Goal: Task Accomplishment & Management: Manage account settings

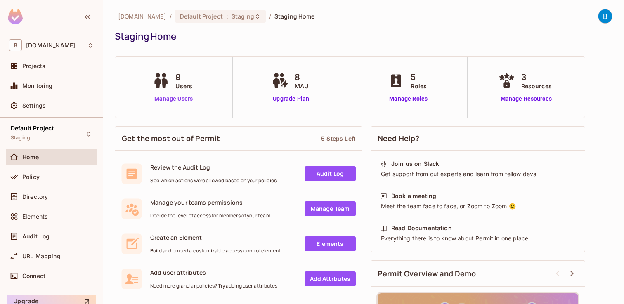
click at [185, 99] on link "Manage Users" at bounding box center [174, 98] width 46 height 9
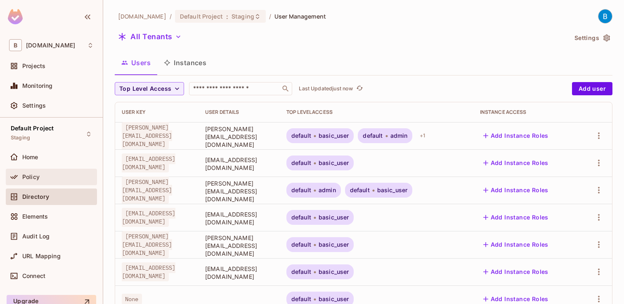
click at [42, 174] on div "Policy" at bounding box center [57, 177] width 71 height 7
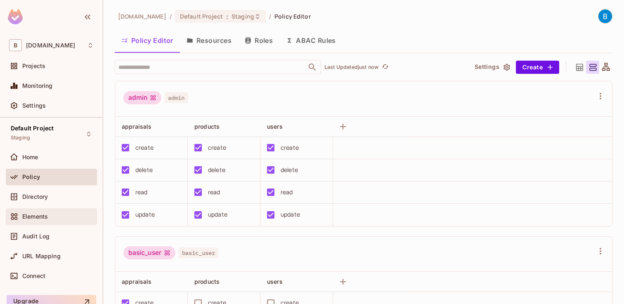
click at [41, 222] on div "Elements" at bounding box center [51, 216] width 91 height 17
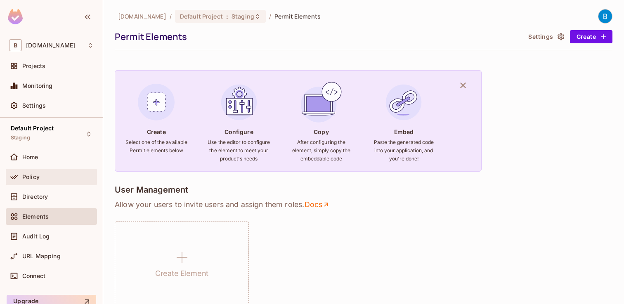
click at [32, 179] on span "Policy" at bounding box center [30, 177] width 17 height 7
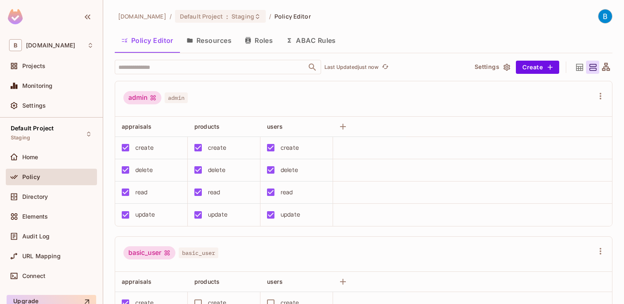
click at [214, 45] on button "Resources" at bounding box center [209, 40] width 58 height 21
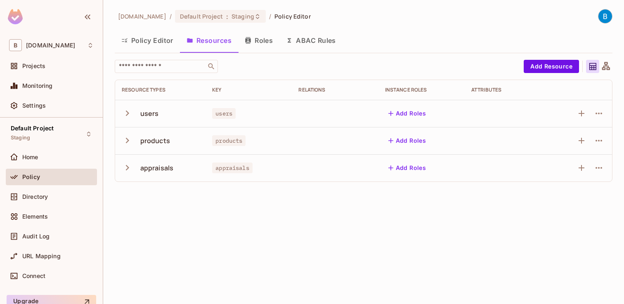
click at [127, 167] on icon "button" at bounding box center [127, 167] width 3 height 5
click at [587, 166] on button "button" at bounding box center [581, 167] width 13 height 13
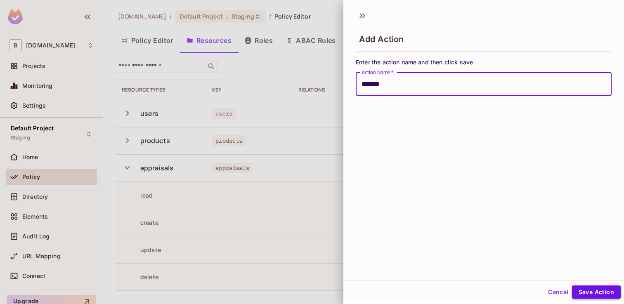
type input "*******"
click at [599, 290] on button "Save Action" at bounding box center [596, 292] width 49 height 13
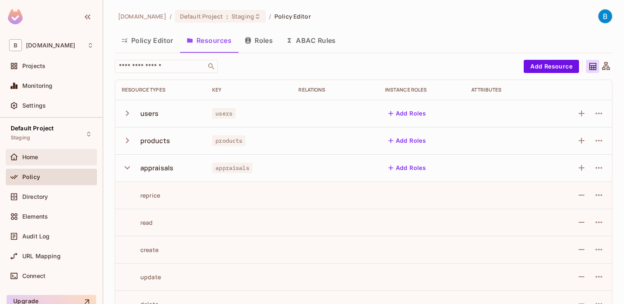
click at [51, 163] on div "Home" at bounding box center [51, 157] width 91 height 17
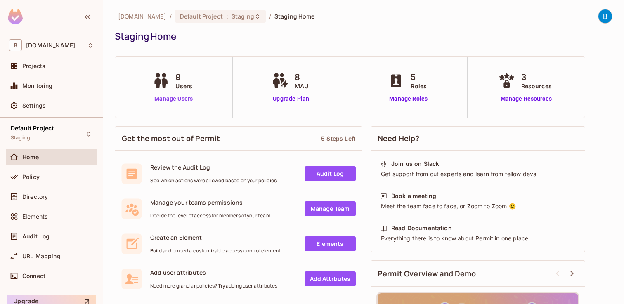
click at [172, 101] on link "Manage Users" at bounding box center [174, 98] width 46 height 9
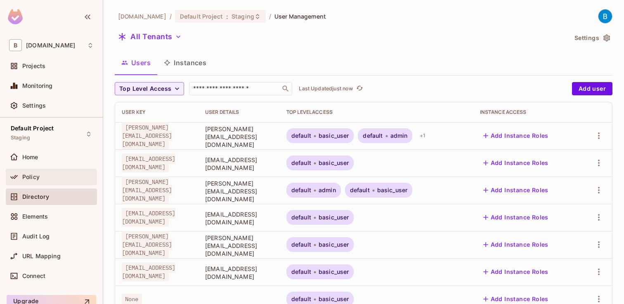
click at [53, 177] on div "Policy" at bounding box center [57, 177] width 71 height 7
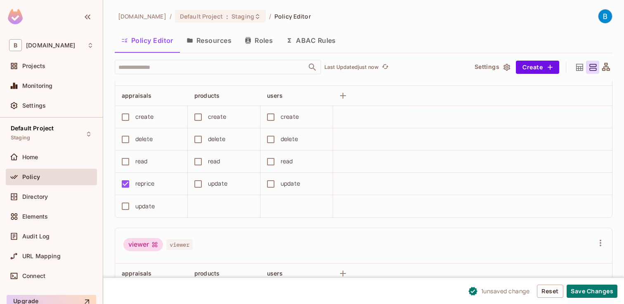
scroll to position [564, 0]
click at [595, 291] on button "Save Changes" at bounding box center [591, 291] width 51 height 13
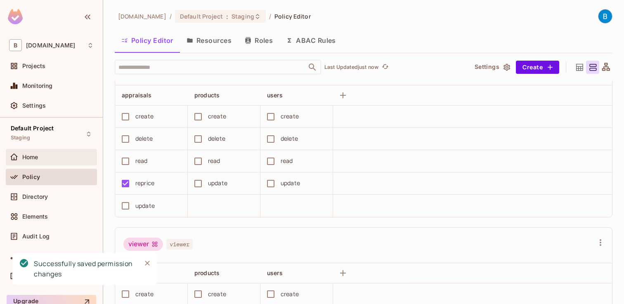
click at [40, 156] on div "Home" at bounding box center [57, 157] width 71 height 7
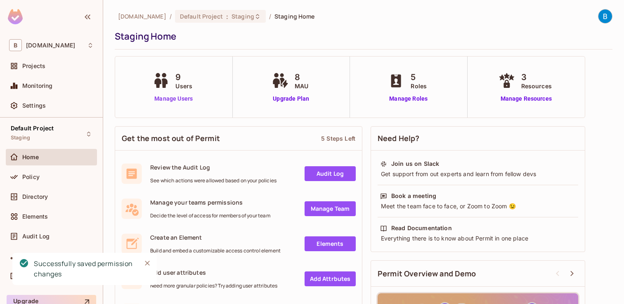
click at [166, 101] on link "Manage Users" at bounding box center [174, 98] width 46 height 9
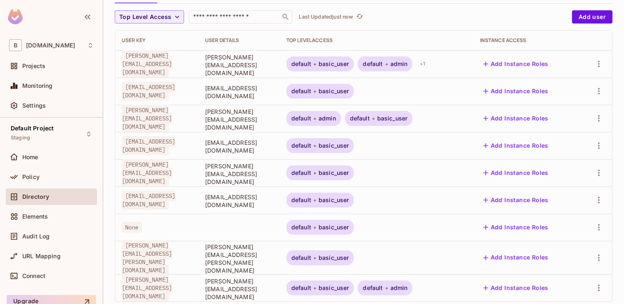
scroll to position [82, 0]
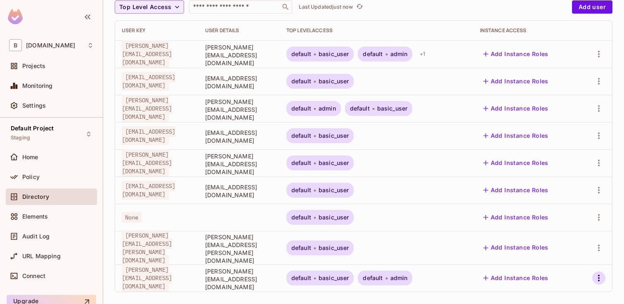
click at [599, 275] on icon "button" at bounding box center [599, 278] width 2 height 7
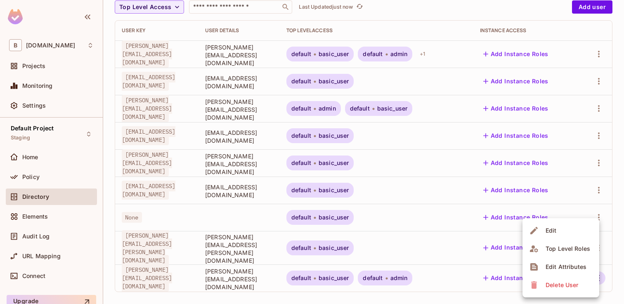
click at [552, 234] on div "Edit" at bounding box center [550, 231] width 11 height 8
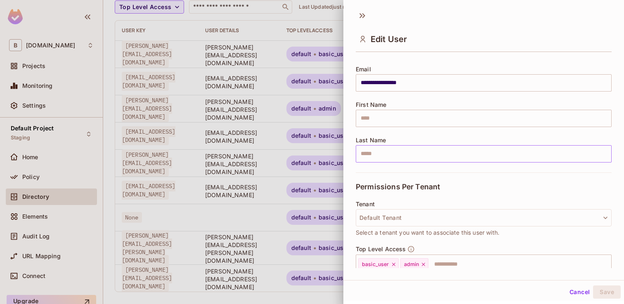
scroll to position [142, 0]
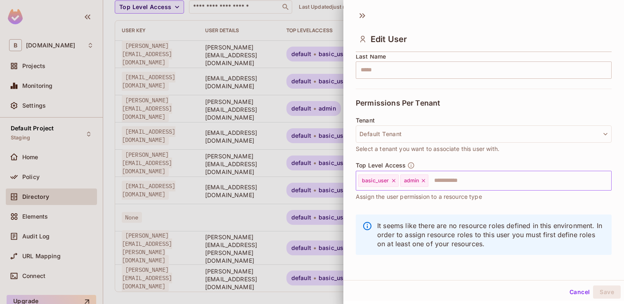
click at [481, 181] on input "text" at bounding box center [512, 180] width 166 height 17
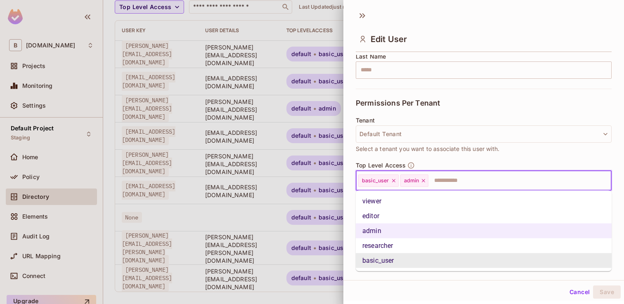
type input "*"
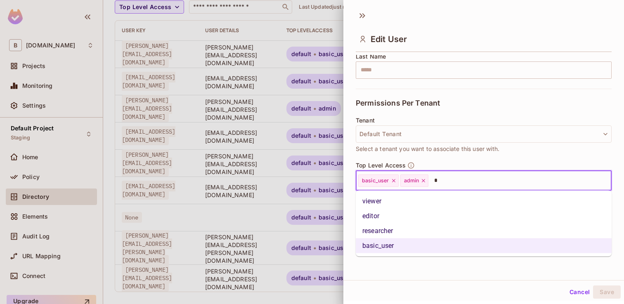
click at [429, 226] on li "researcher" at bounding box center [484, 231] width 256 height 15
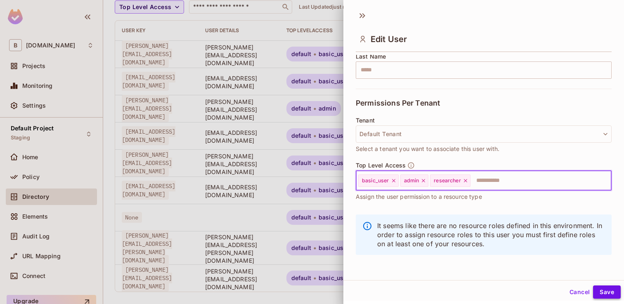
click at [614, 291] on button "Save" at bounding box center [607, 292] width 28 height 13
